Goal: Navigation & Orientation: Find specific page/section

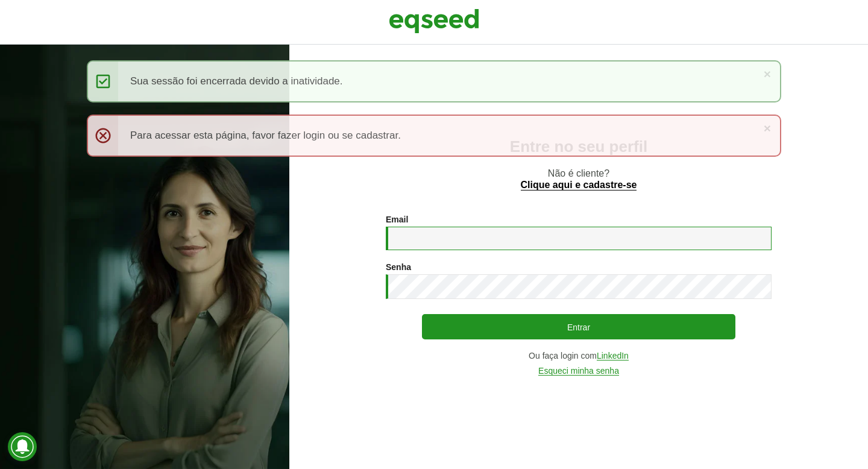
click at [515, 232] on input "Email *" at bounding box center [579, 239] width 386 height 24
type input "**********"
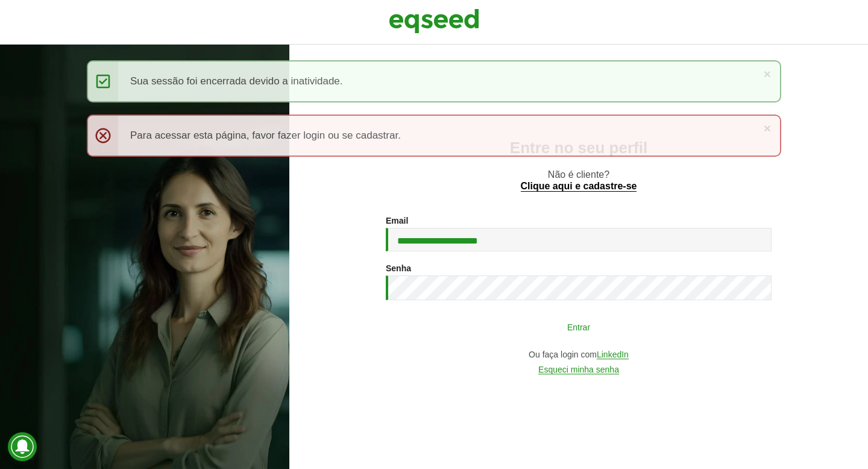
click at [619, 324] on button "Entrar" at bounding box center [579, 326] width 314 height 23
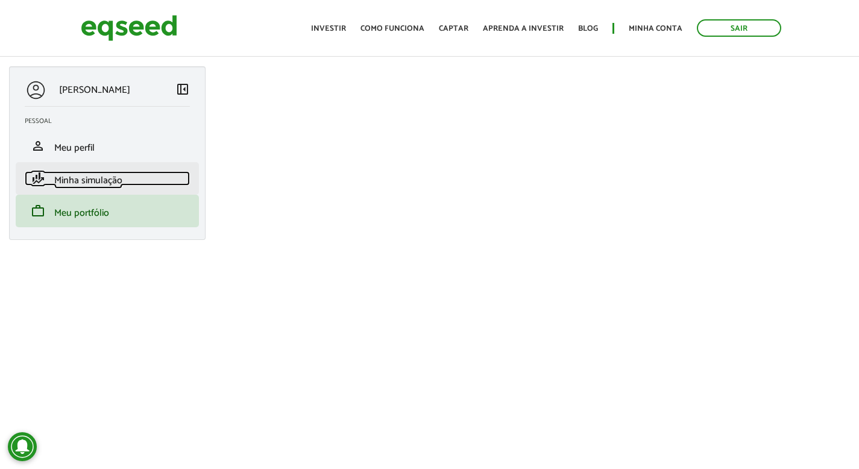
click at [122, 175] on link "finance_mode Minha simulação" at bounding box center [107, 178] width 165 height 14
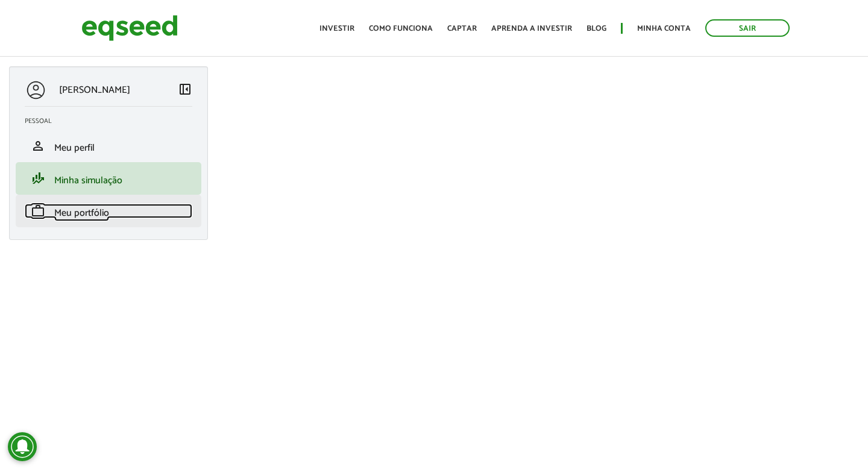
click at [131, 208] on link "work Meu portfólio" at bounding box center [109, 211] width 168 height 14
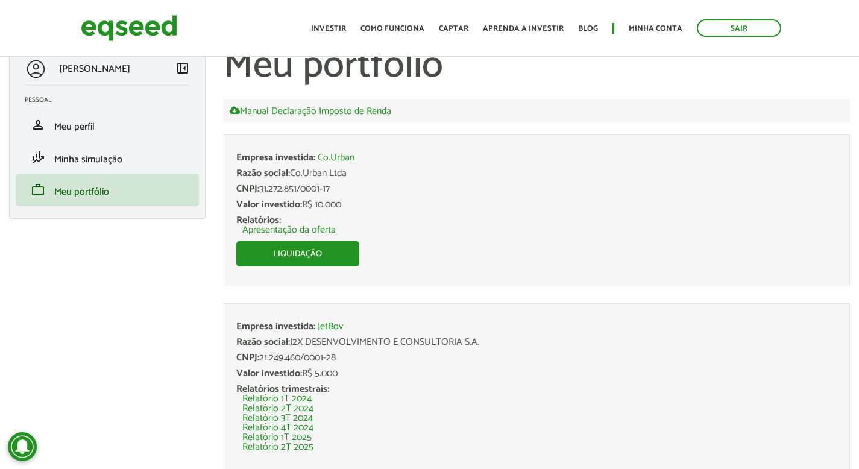
scroll to position [25, 0]
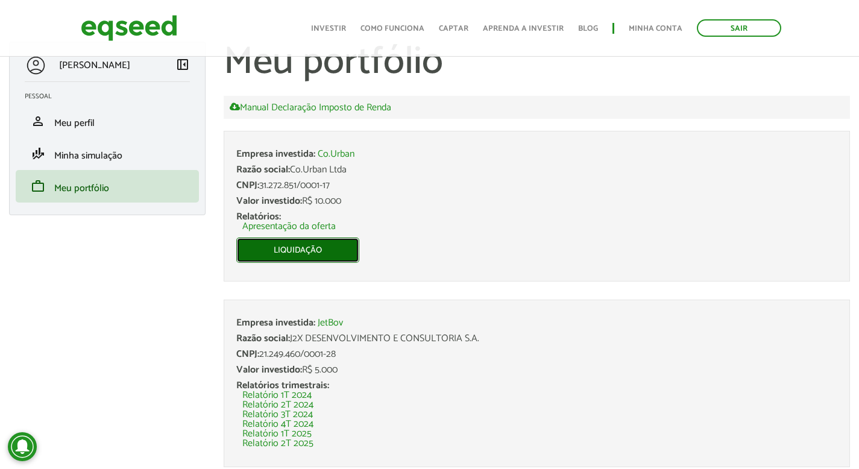
click at [310, 248] on link "Liquidação" at bounding box center [297, 250] width 123 height 25
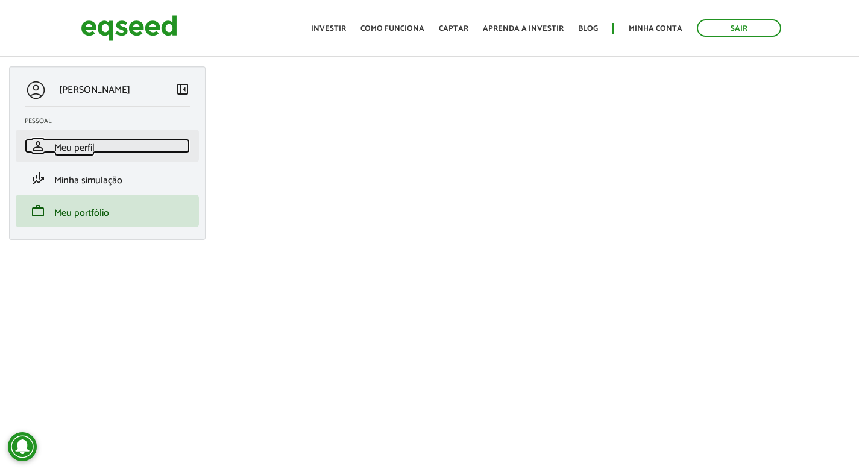
click at [110, 148] on link "person Meu perfil" at bounding box center [107, 146] width 165 height 14
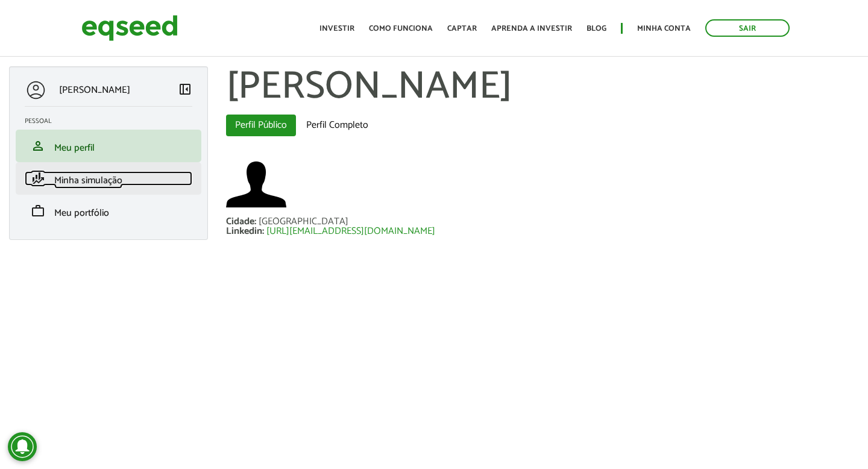
click at [110, 176] on span "Minha simulação" at bounding box center [88, 180] width 68 height 16
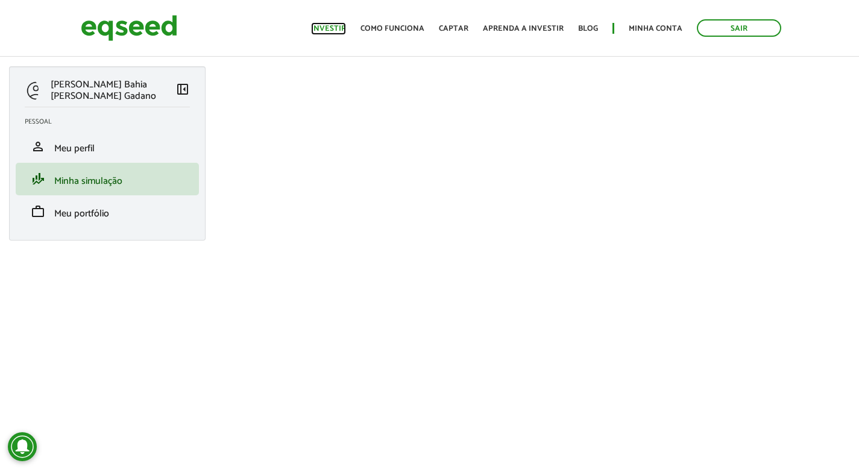
click at [339, 33] on link "Investir" at bounding box center [328, 29] width 35 height 8
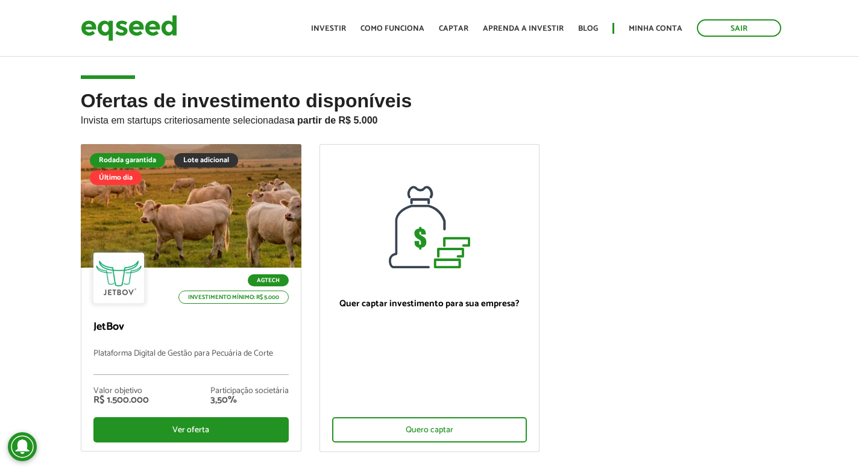
click at [33, 232] on div "Ofertas de investimento disponíveis Invista em startups criteriosamente selecio…" at bounding box center [429, 309] width 859 height 439
